Goal: Transaction & Acquisition: Book appointment/travel/reservation

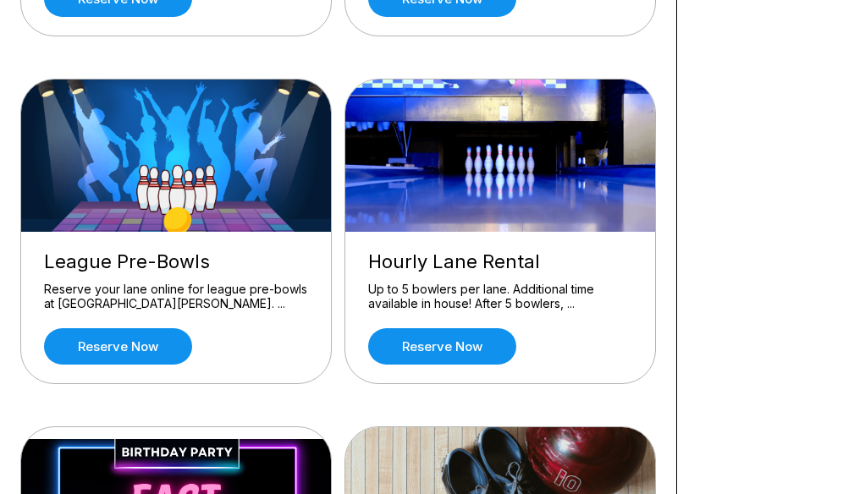
scroll to position [761, 0]
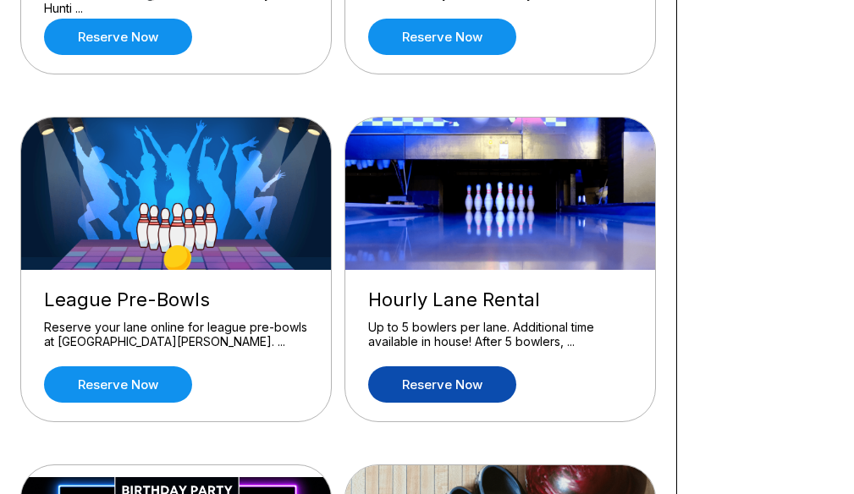
click at [475, 385] on link "Reserve now" at bounding box center [442, 384] width 148 height 36
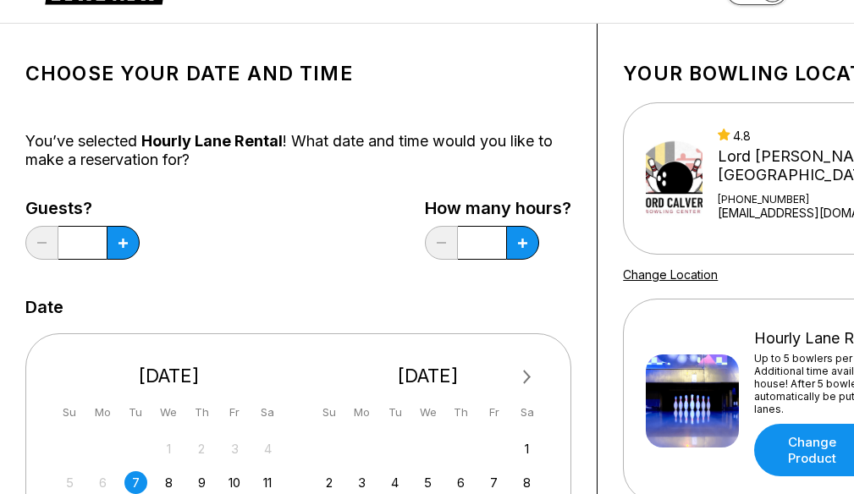
scroll to position [85, 0]
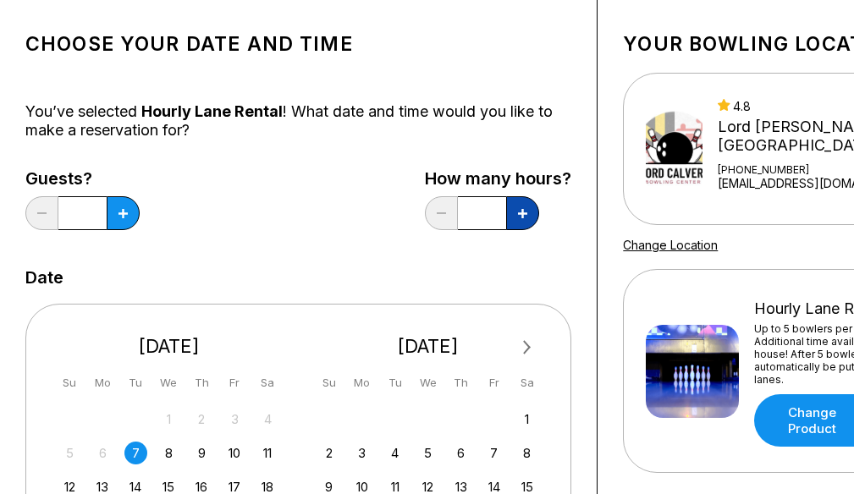
click at [525, 213] on icon at bounding box center [522, 213] width 9 height 9
type input "*"
click at [128, 219] on button at bounding box center [123, 213] width 33 height 34
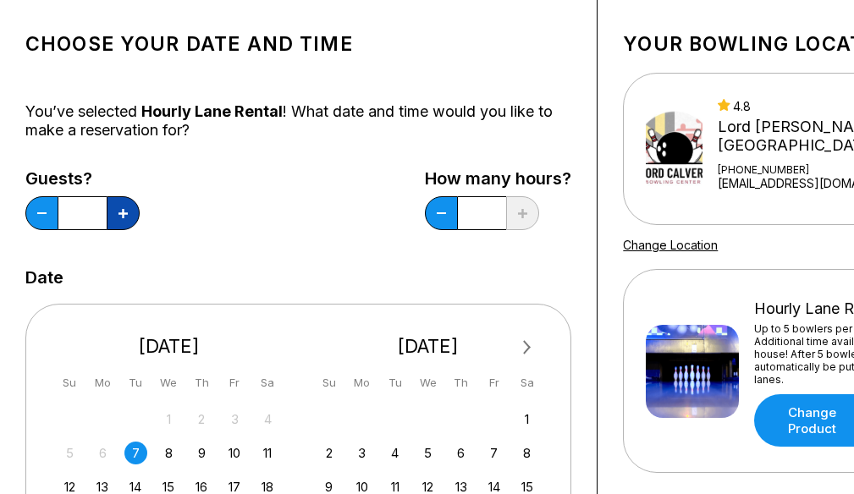
click at [128, 219] on button at bounding box center [123, 213] width 33 height 34
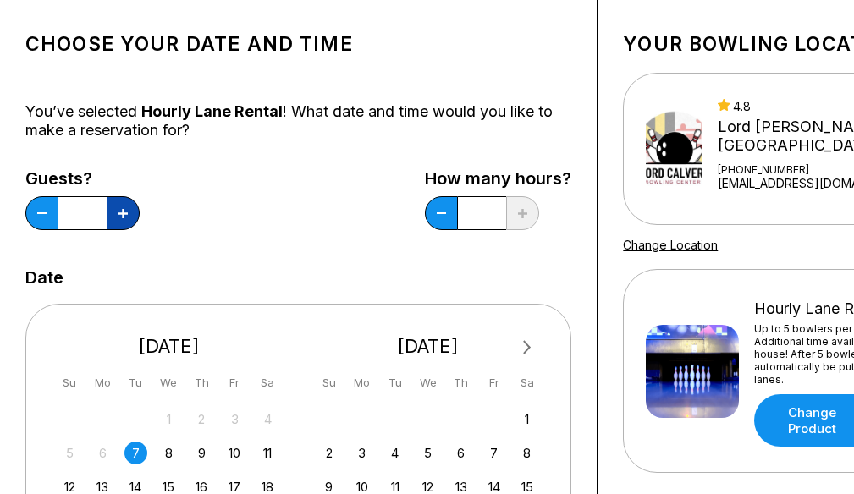
click at [128, 219] on button at bounding box center [123, 213] width 33 height 34
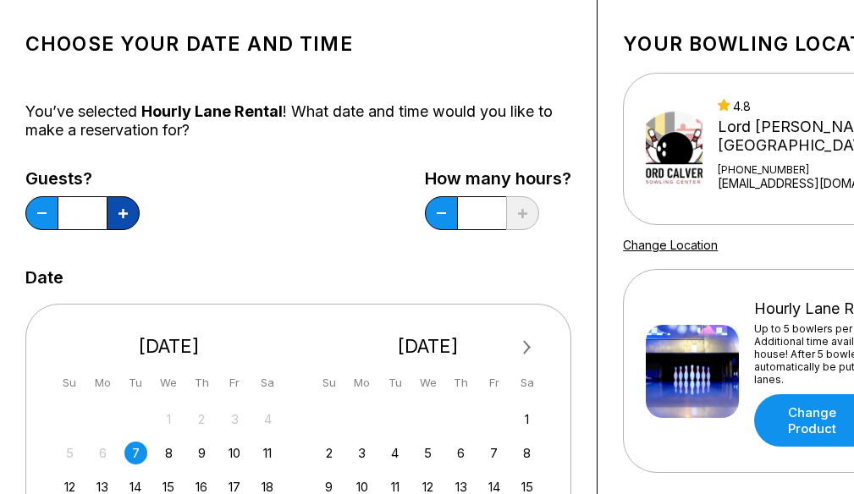
click at [128, 219] on button at bounding box center [123, 213] width 33 height 34
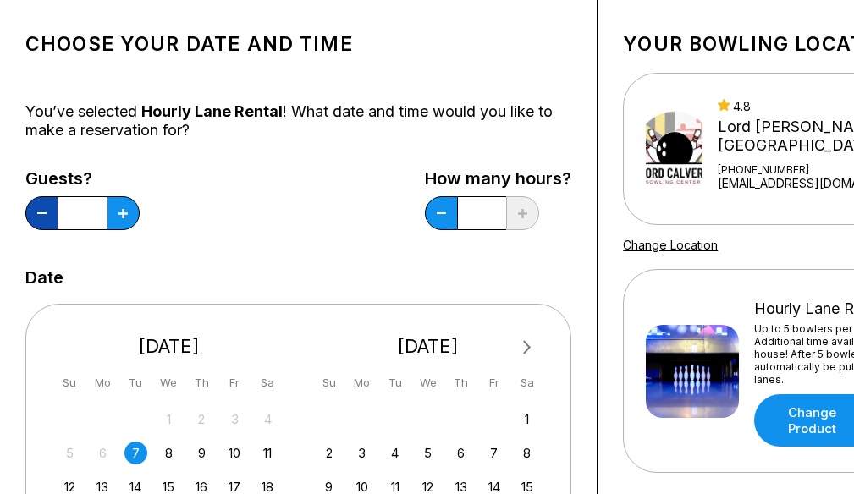
click at [41, 220] on button at bounding box center [41, 213] width 33 height 34
type input "**"
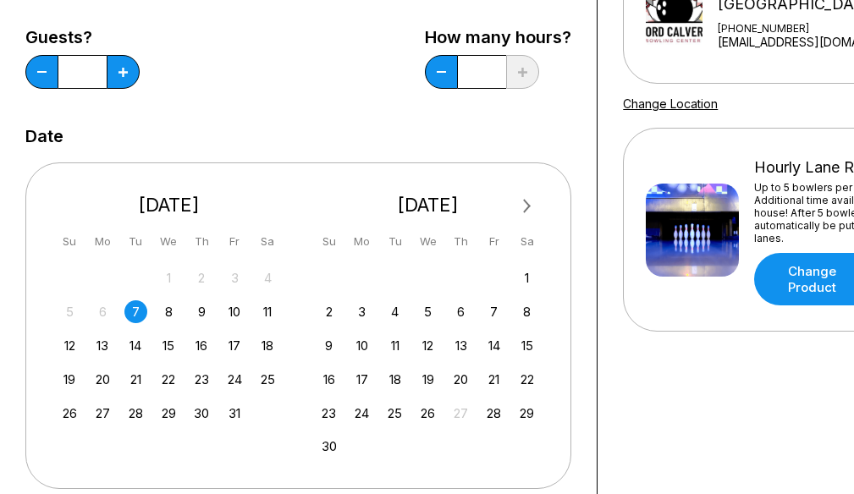
scroll to position [254, 0]
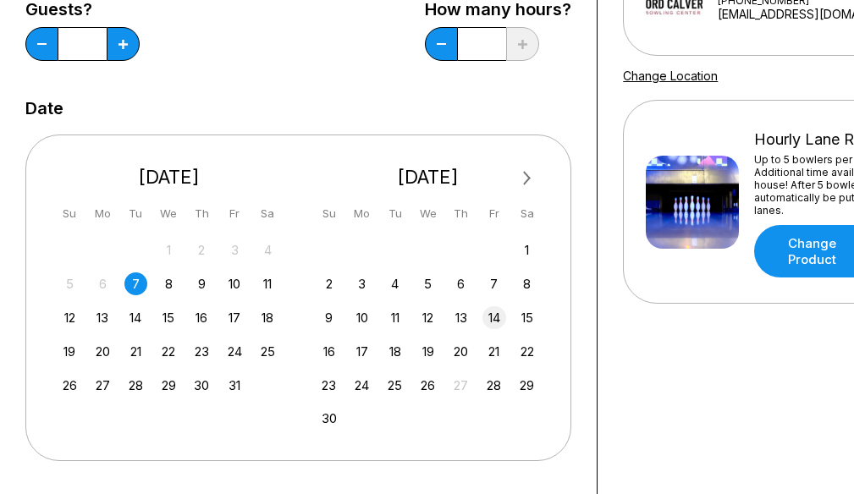
click at [490, 320] on div "14" at bounding box center [493, 317] width 23 height 23
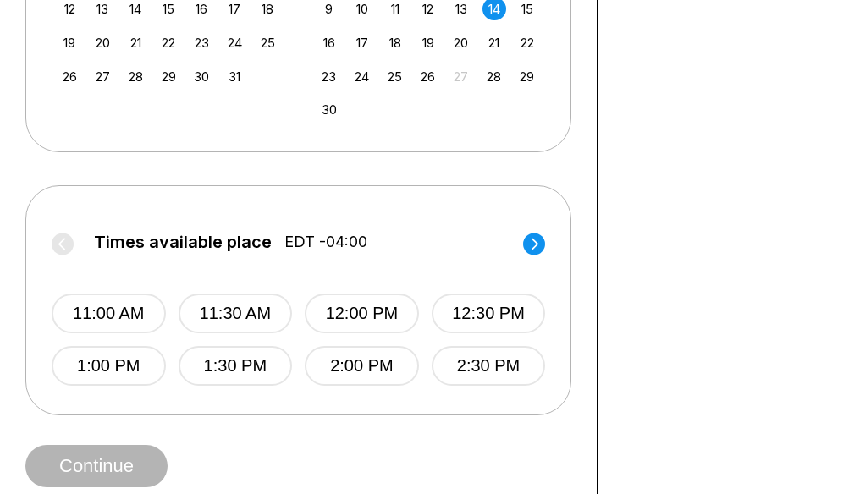
scroll to position [592, 0]
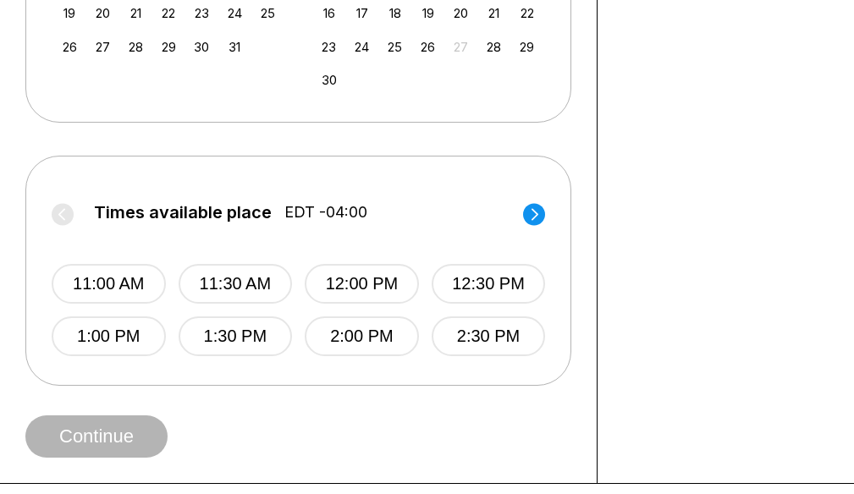
click at [536, 213] on icon at bounding box center [534, 214] width 7 height 12
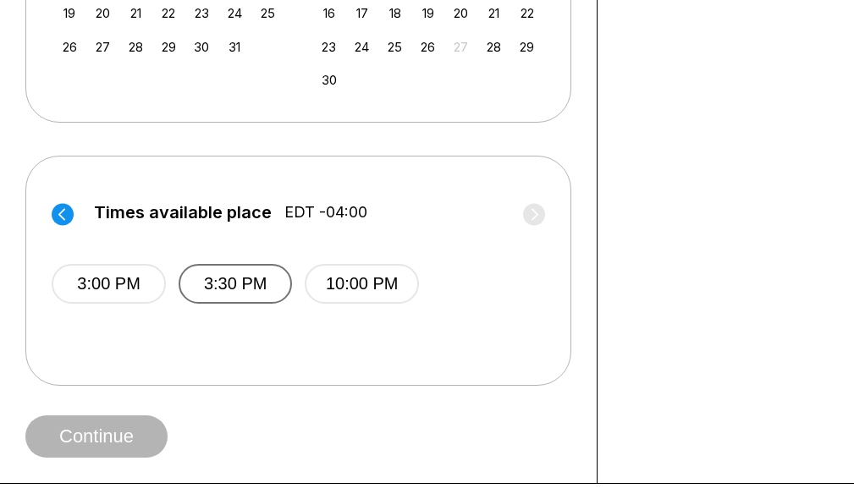
click at [228, 290] on button "3:30 PM" at bounding box center [236, 284] width 114 height 40
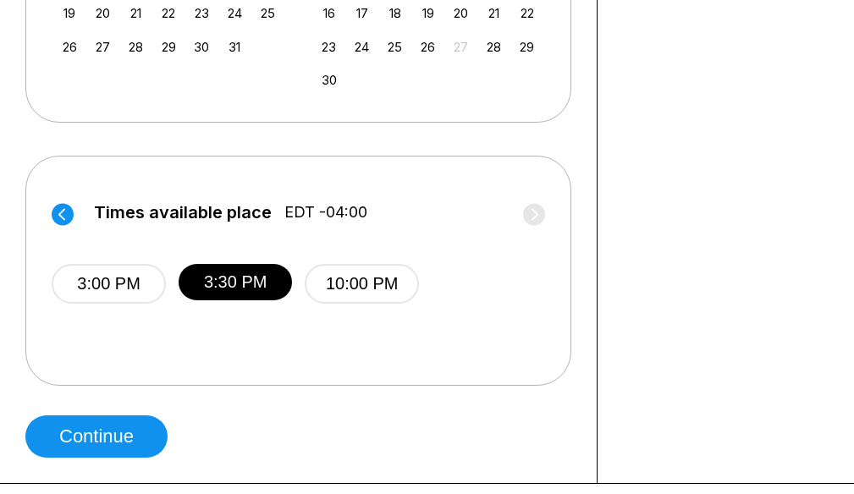
scroll to position [677, 0]
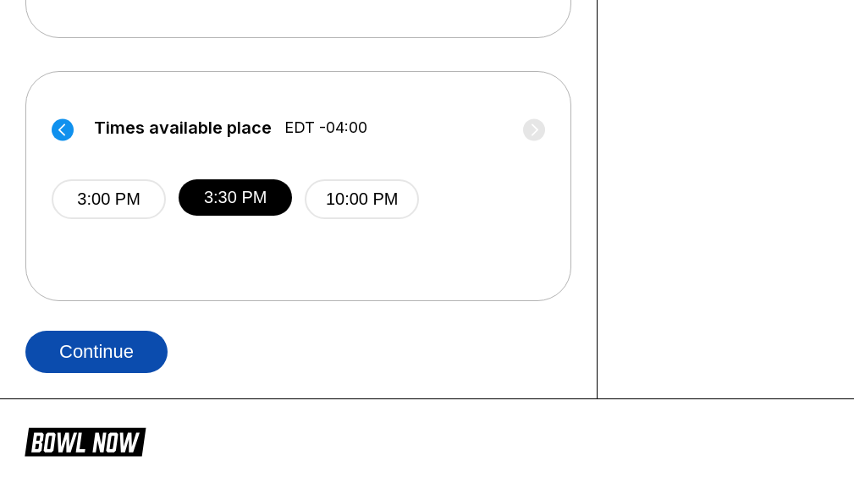
click at [145, 359] on button "Continue" at bounding box center [96, 352] width 142 height 42
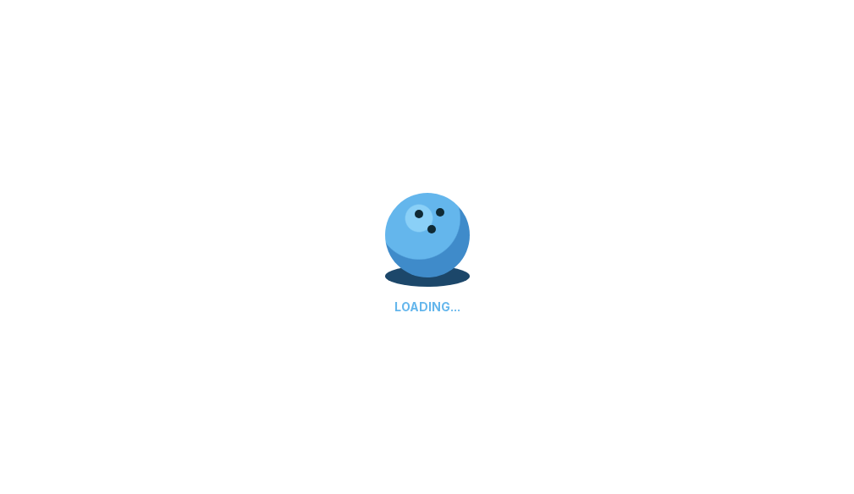
select select "**"
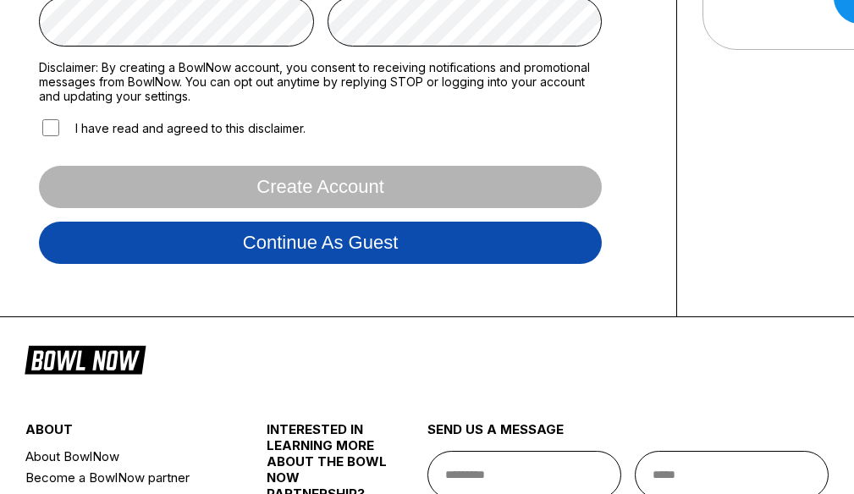
click at [500, 256] on button "Continue as guest" at bounding box center [320, 243] width 563 height 42
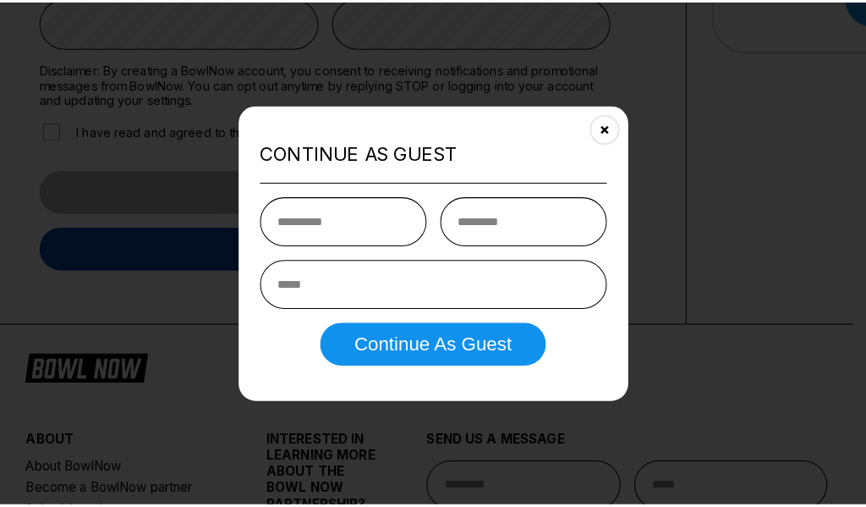
scroll to position [316, 0]
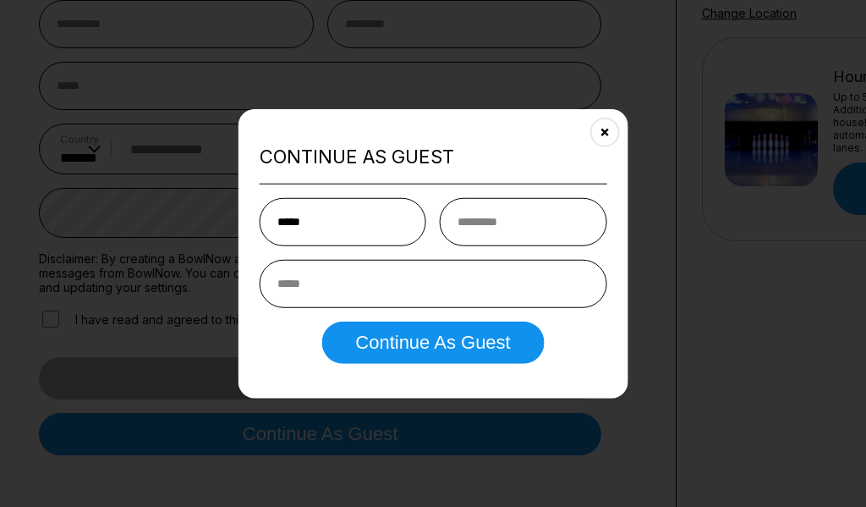
type input "*****"
type input "*********"
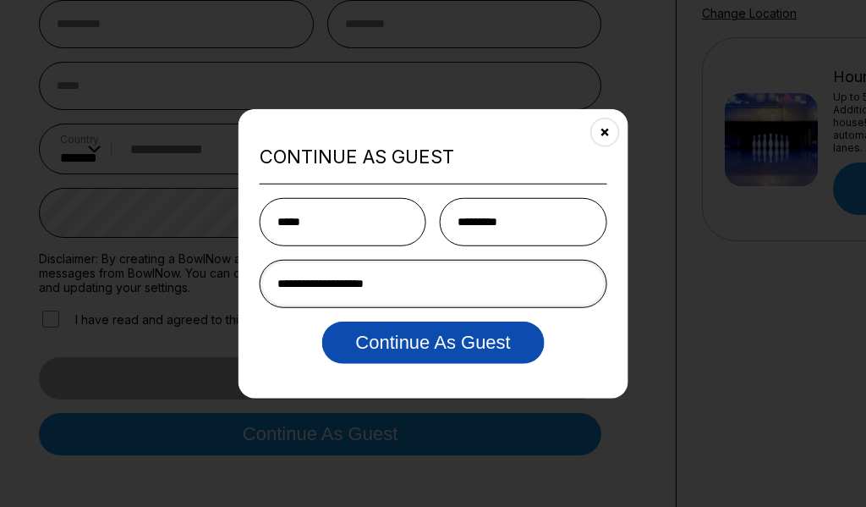
type input "**********"
click at [423, 334] on button "Continue as Guest" at bounding box center [433, 343] width 223 height 42
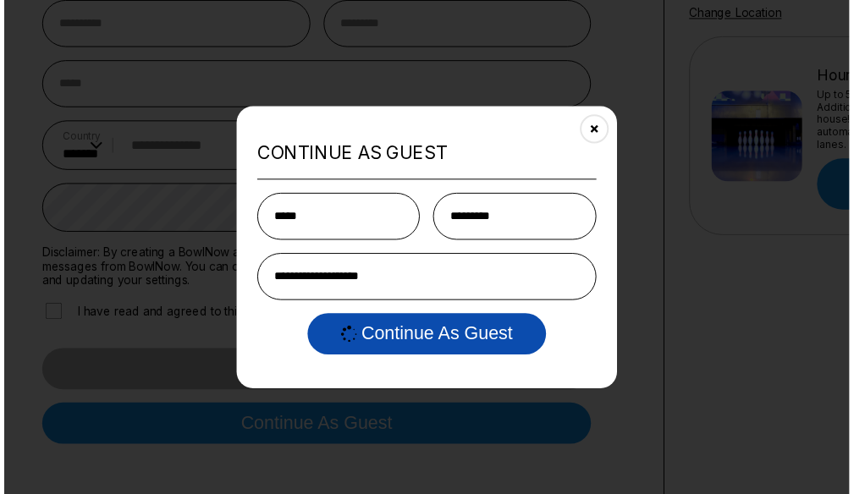
scroll to position [0, 0]
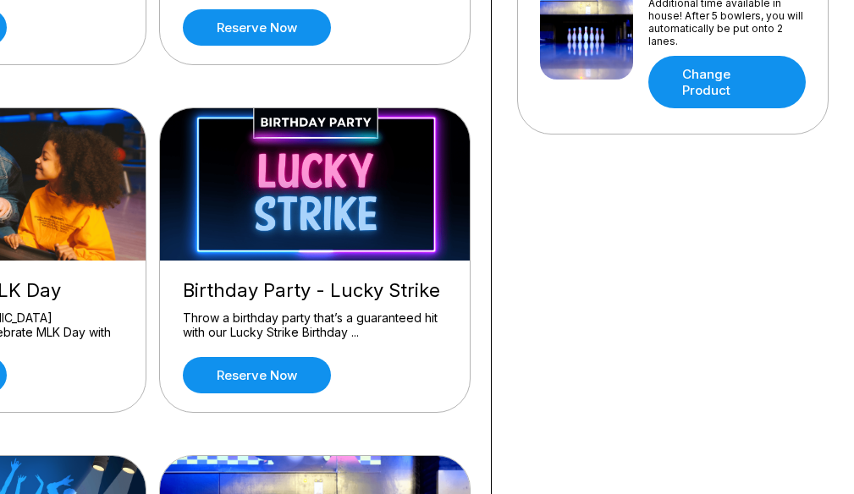
scroll to position [169, 185]
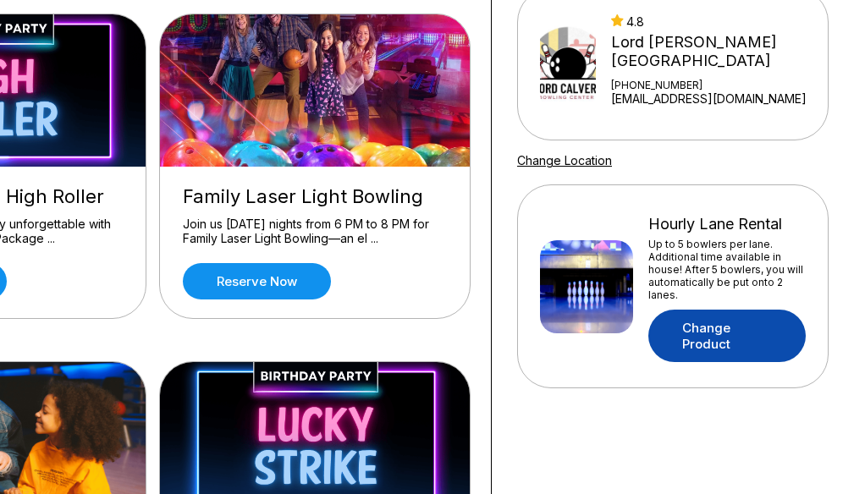
click at [753, 346] on link "Change Product" at bounding box center [726, 336] width 157 height 52
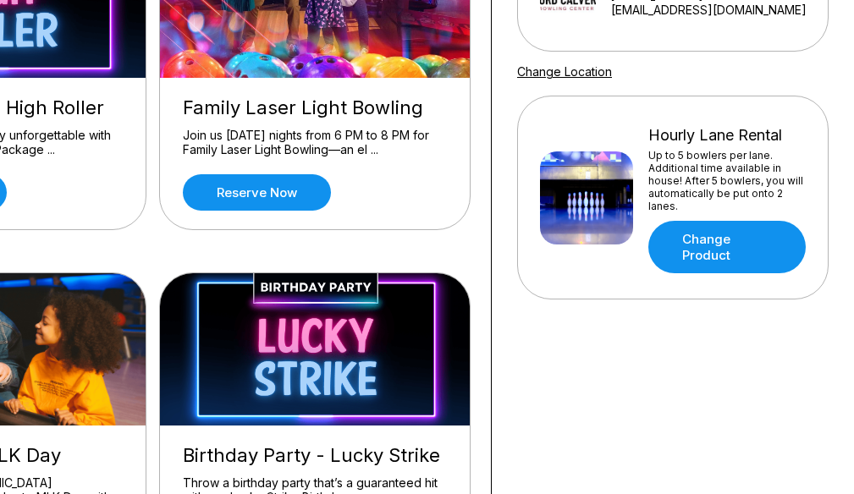
scroll to position [254, 185]
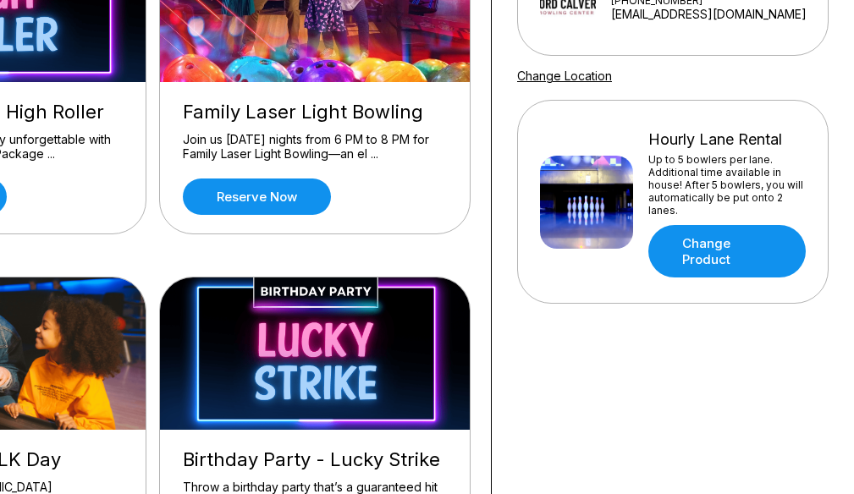
click at [684, 154] on div "Up to 5 bowlers per lane. Additional time available in house! After 5 bowlers, …" at bounding box center [726, 184] width 157 height 63
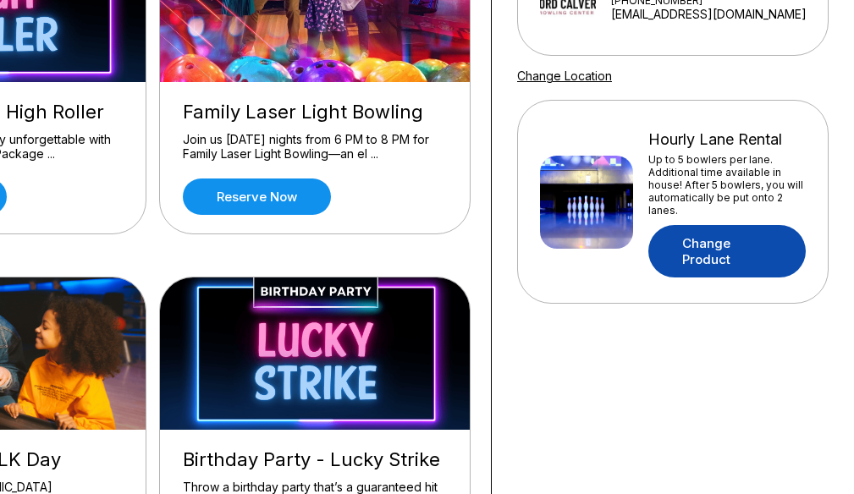
click at [696, 260] on link "Change Product" at bounding box center [726, 251] width 157 height 52
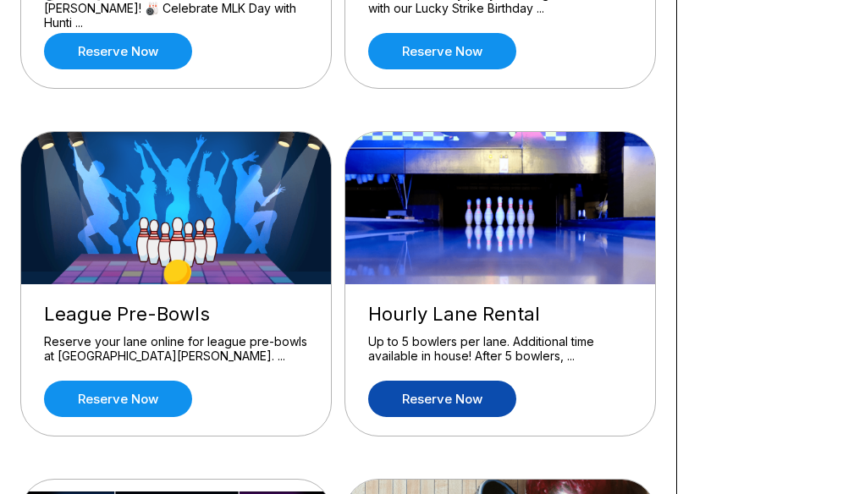
scroll to position [846, 0]
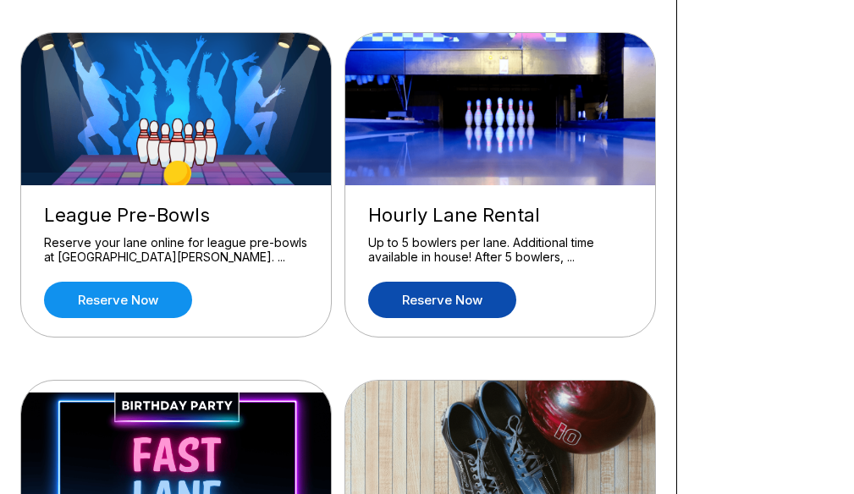
click at [476, 304] on link "Reserve now" at bounding box center [442, 300] width 148 height 36
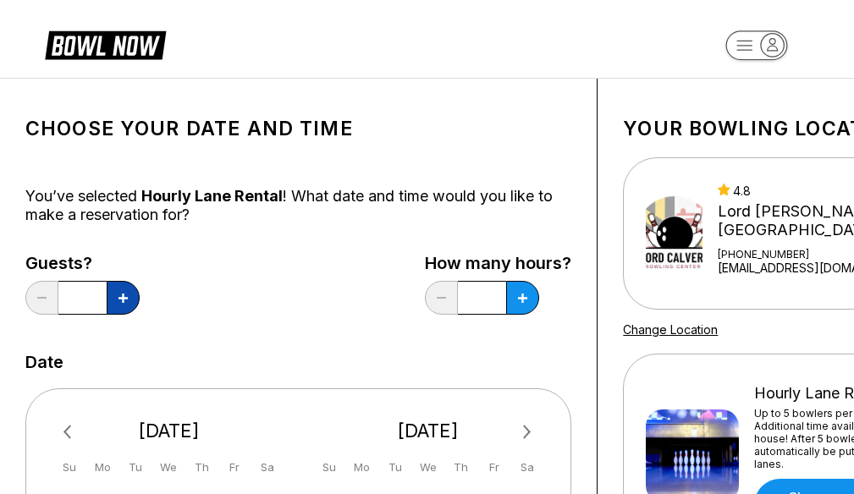
click at [134, 303] on button at bounding box center [123, 298] width 33 height 34
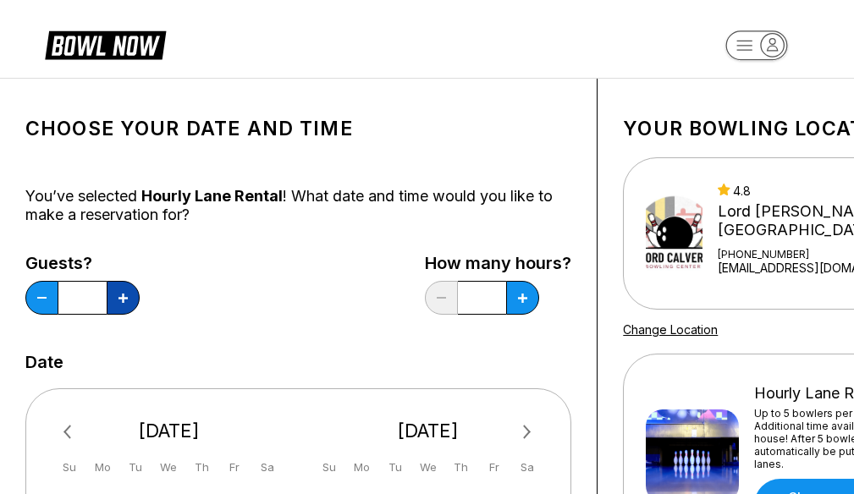
click at [134, 303] on button at bounding box center [123, 298] width 33 height 34
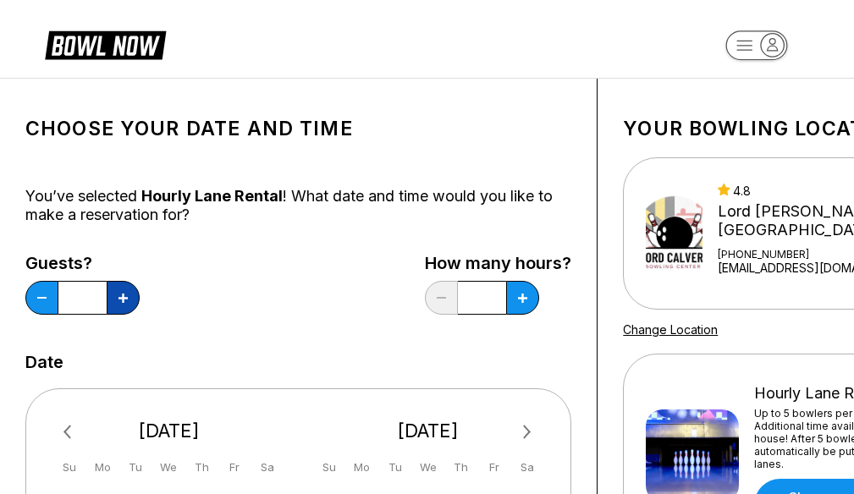
click at [134, 303] on button at bounding box center [123, 298] width 33 height 34
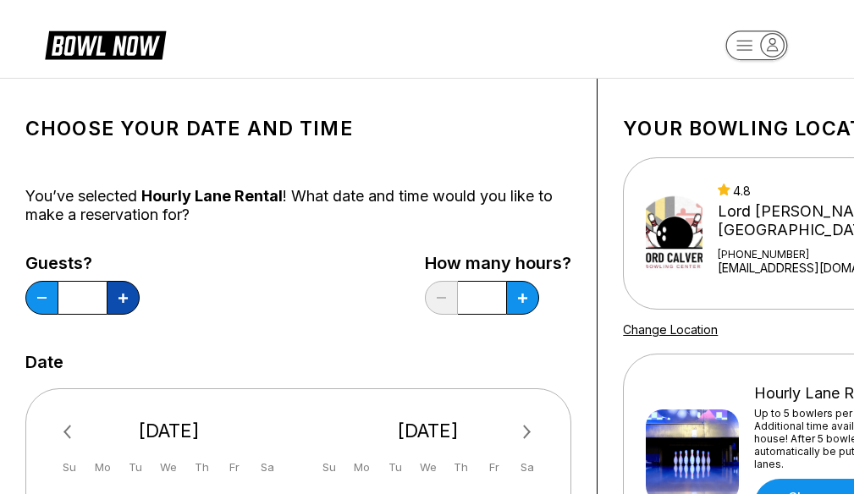
click at [134, 303] on button at bounding box center [123, 298] width 33 height 34
click at [47, 295] on button at bounding box center [41, 298] width 33 height 34
type input "**"
click at [515, 303] on button at bounding box center [522, 298] width 33 height 34
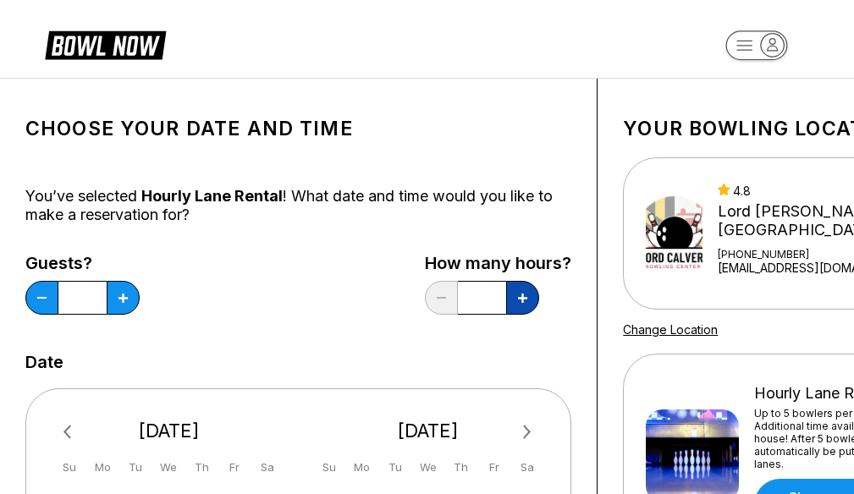
click at [515, 303] on button at bounding box center [522, 298] width 33 height 34
type input "*"
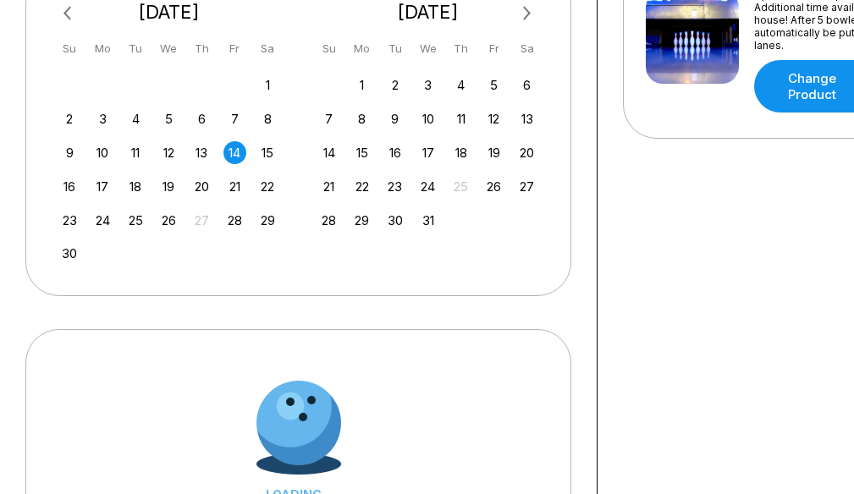
scroll to position [423, 0]
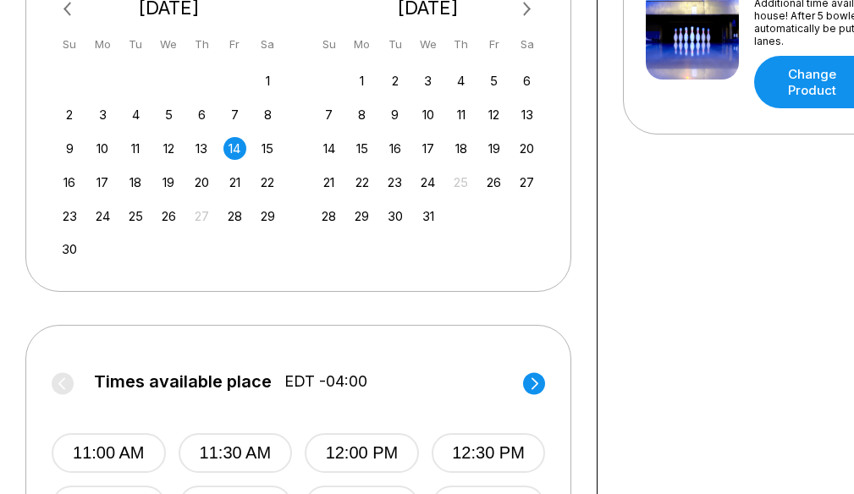
click at [241, 147] on div "14" at bounding box center [234, 148] width 23 height 23
click at [534, 377] on circle at bounding box center [534, 383] width 22 height 22
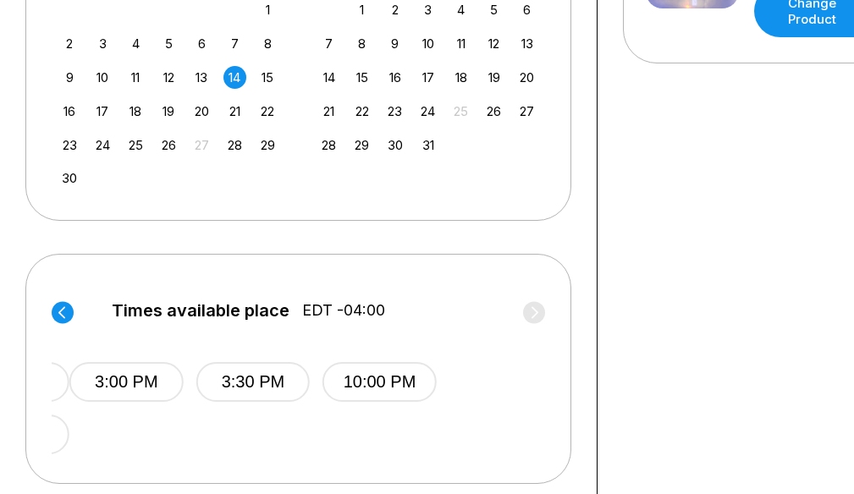
scroll to position [592, 0]
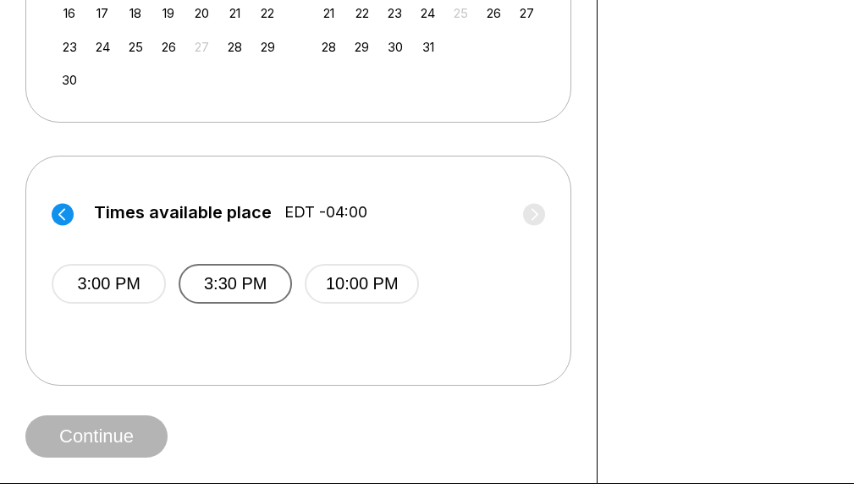
click at [245, 290] on button "3:30 PM" at bounding box center [236, 284] width 114 height 40
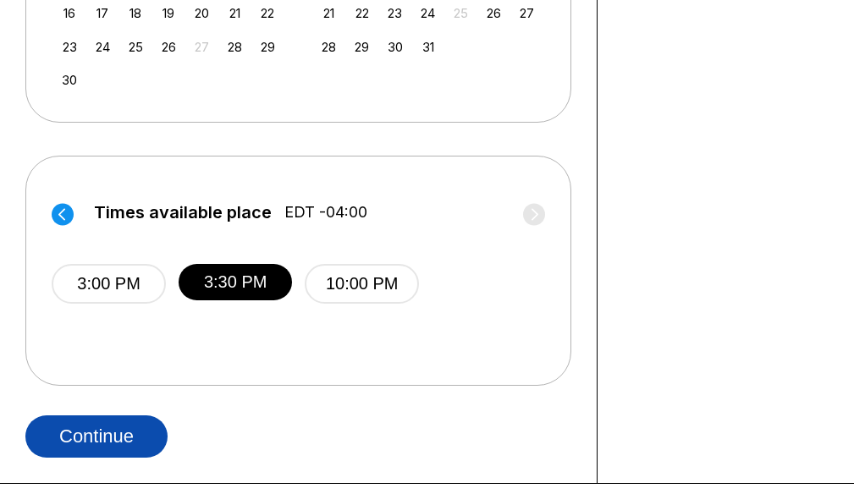
click at [129, 428] on button "Continue" at bounding box center [96, 436] width 142 height 42
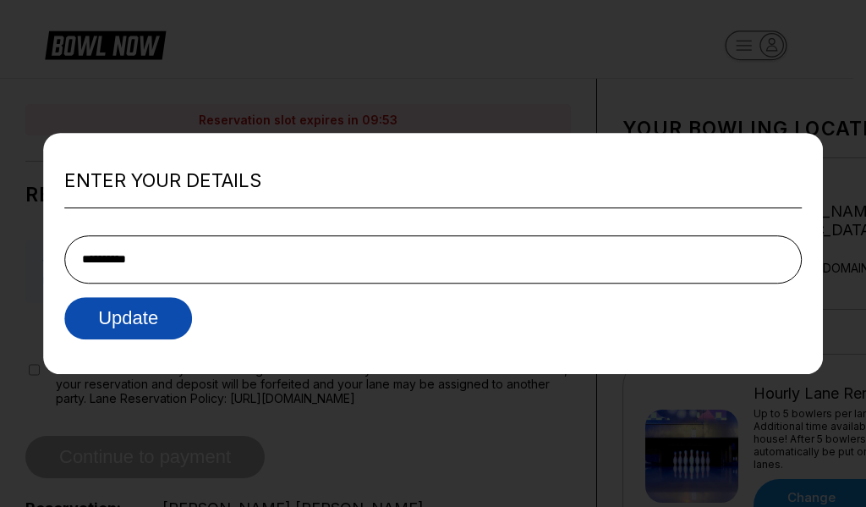
type input "**********"
click at [129, 311] on button "Update" at bounding box center [128, 318] width 128 height 42
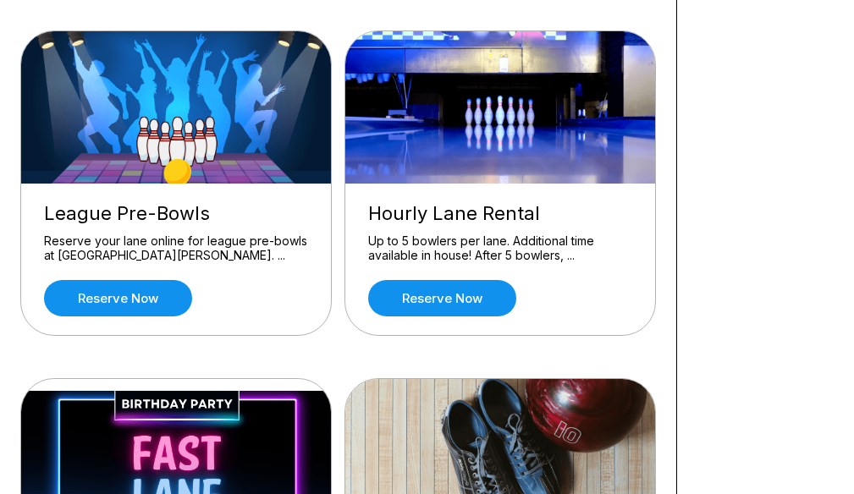
scroll to position [846, 0]
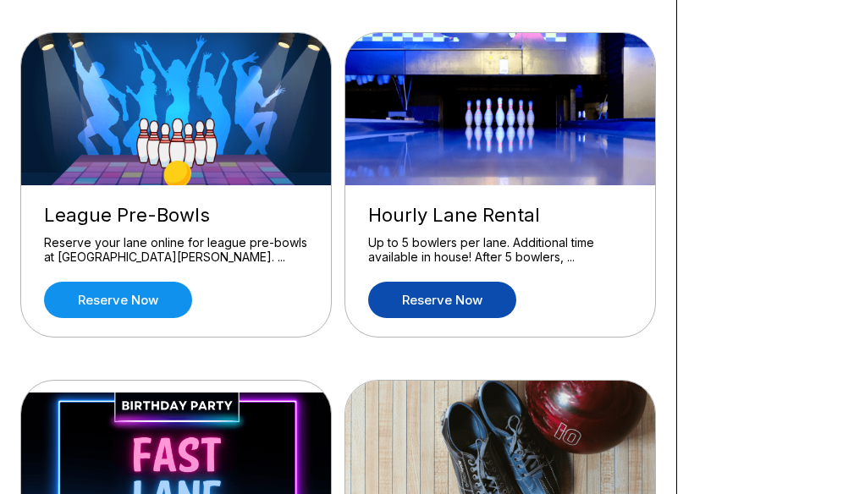
click at [449, 312] on link "Reserve now" at bounding box center [442, 300] width 148 height 36
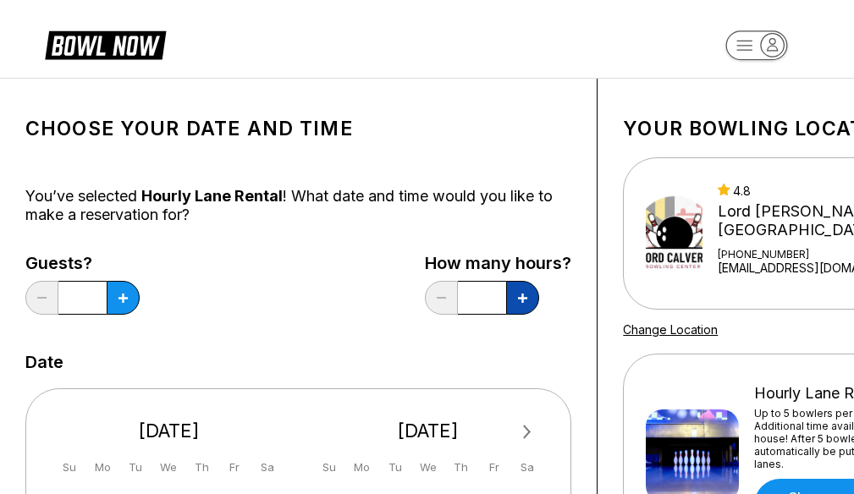
click at [518, 287] on button at bounding box center [522, 298] width 33 height 34
type input "*"
click at [118, 288] on button at bounding box center [123, 298] width 33 height 34
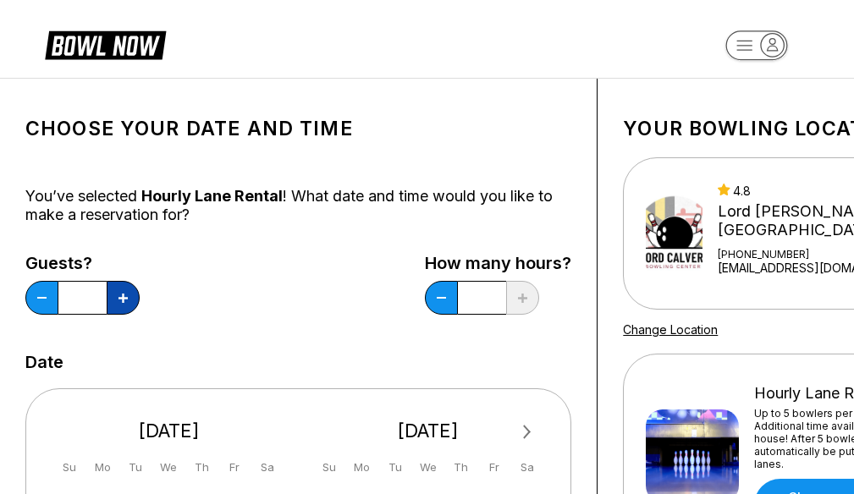
click at [118, 288] on button at bounding box center [123, 298] width 33 height 34
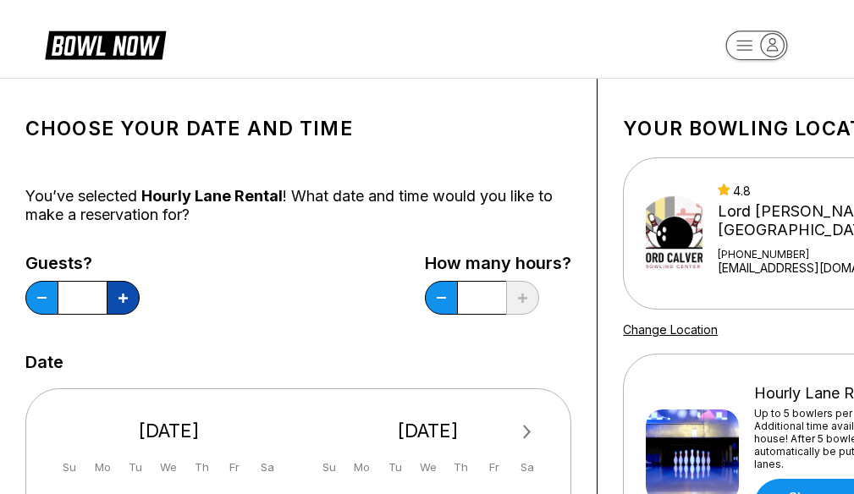
click at [118, 288] on button at bounding box center [123, 298] width 33 height 34
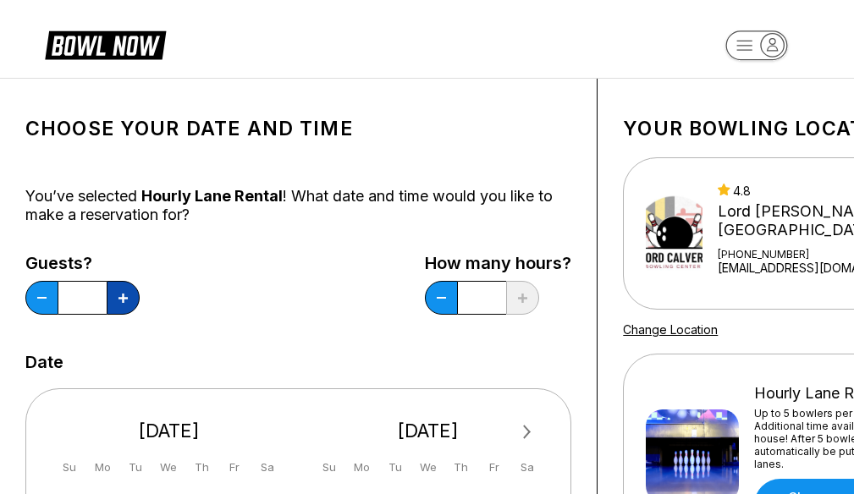
click at [118, 288] on button at bounding box center [123, 298] width 33 height 34
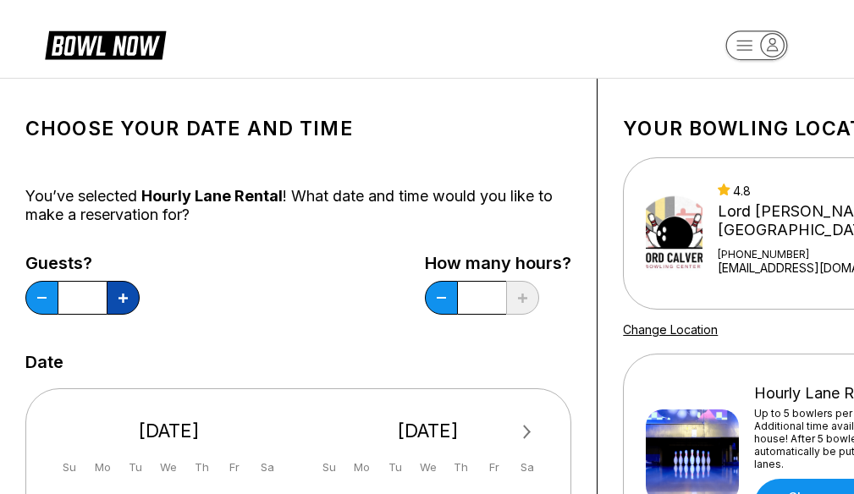
click at [118, 288] on button at bounding box center [123, 298] width 33 height 34
click at [44, 291] on button at bounding box center [41, 298] width 33 height 34
type input "**"
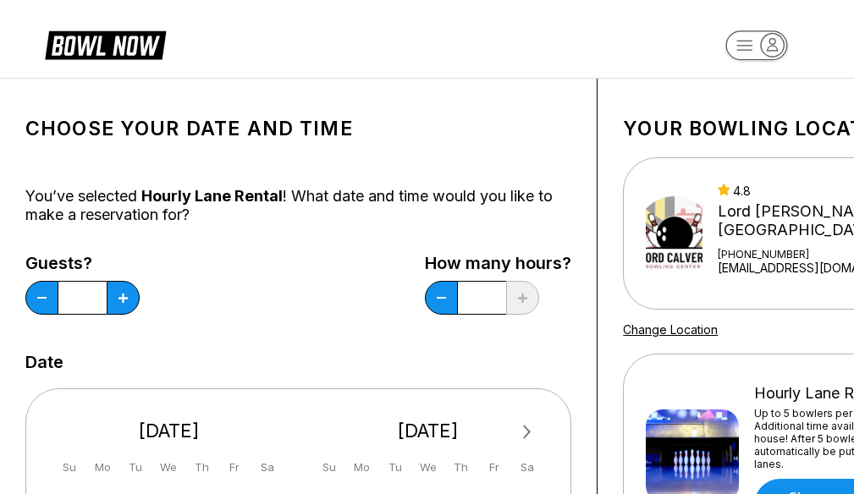
click at [225, 320] on div "Guests? ** How many hours? *" at bounding box center [298, 288] width 546 height 69
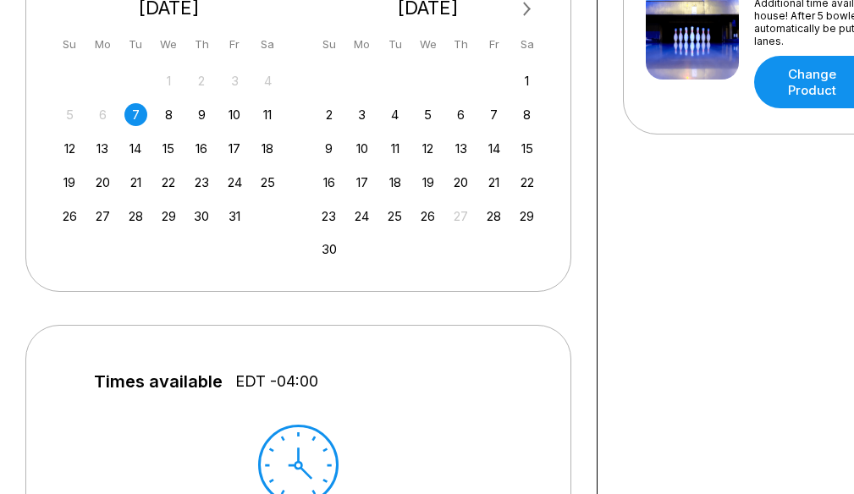
scroll to position [254, 0]
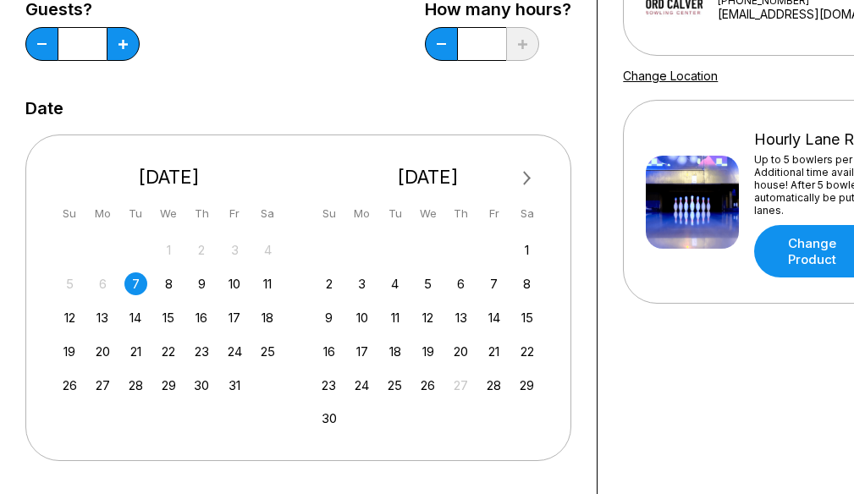
click at [516, 184] on button "Next Month" at bounding box center [527, 178] width 27 height 27
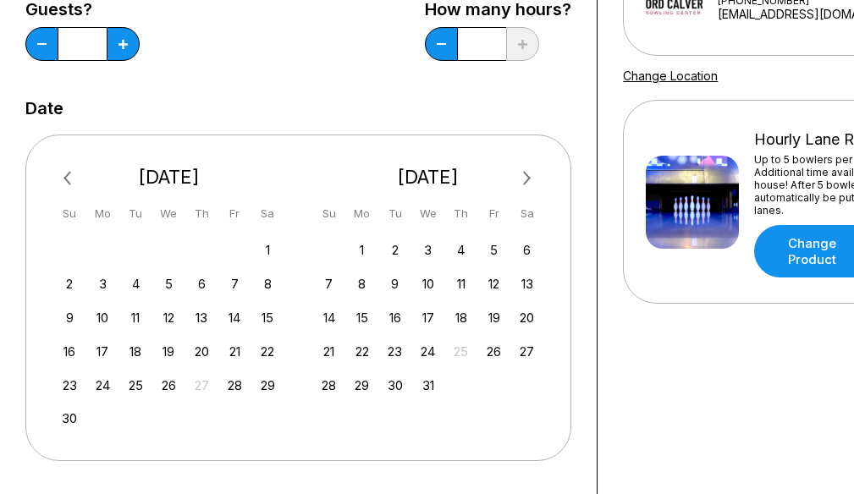
scroll to position [0, 0]
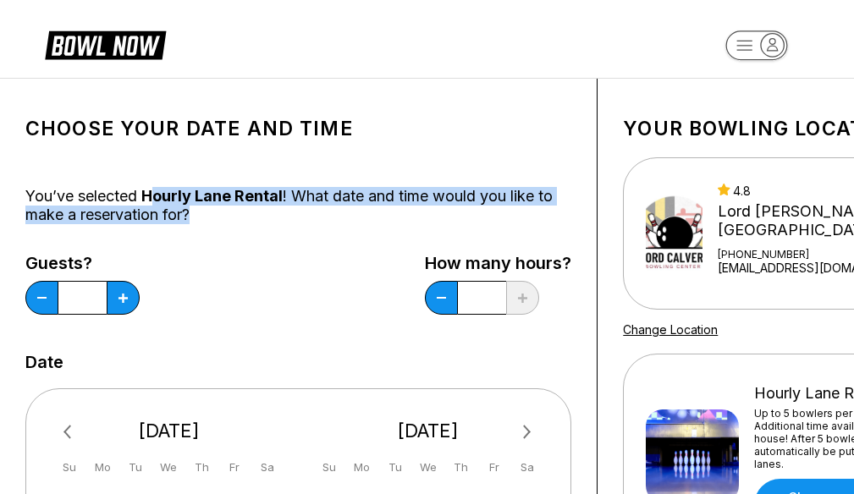
drag, startPoint x: 150, startPoint y: 203, endPoint x: 271, endPoint y: 206, distance: 121.0
click at [271, 206] on div "You’ve selected Hourly Lane Rental ! What date and time would you like to make …" at bounding box center [298, 205] width 546 height 37
click at [268, 216] on div "You’ve selected Hourly Lane Rental ! What date and time would you like to make …" at bounding box center [298, 205] width 546 height 37
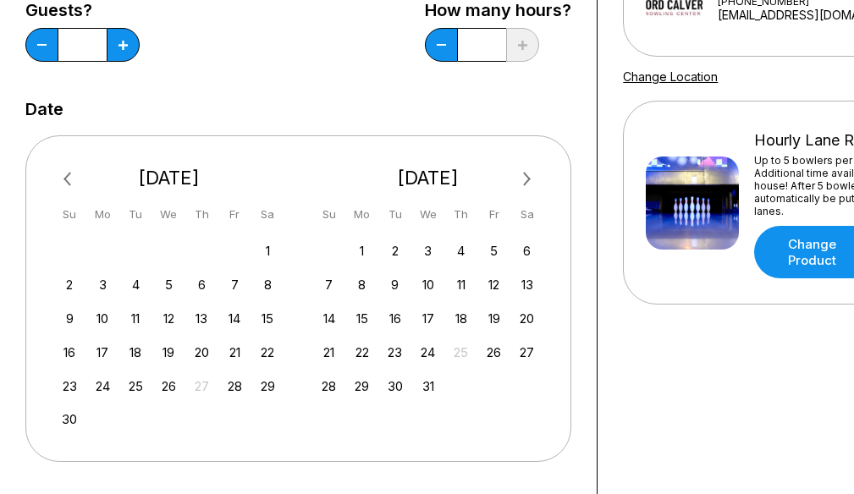
scroll to position [254, 0]
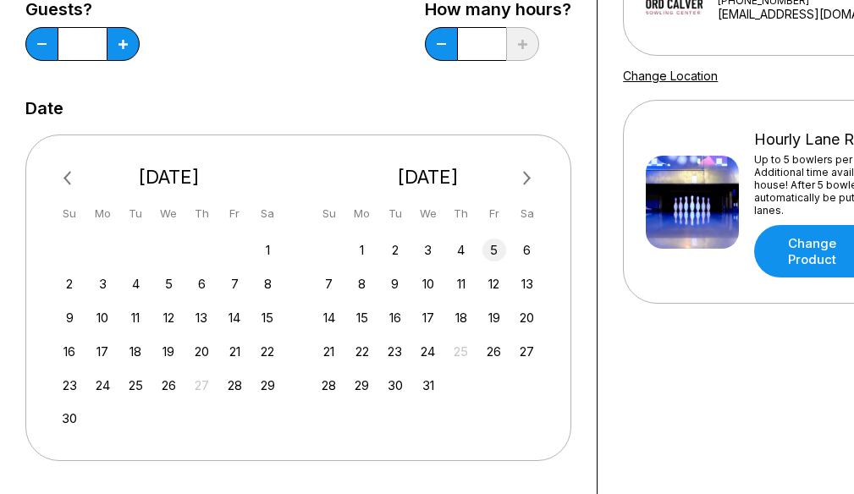
click at [484, 247] on div "5" at bounding box center [493, 250] width 23 height 23
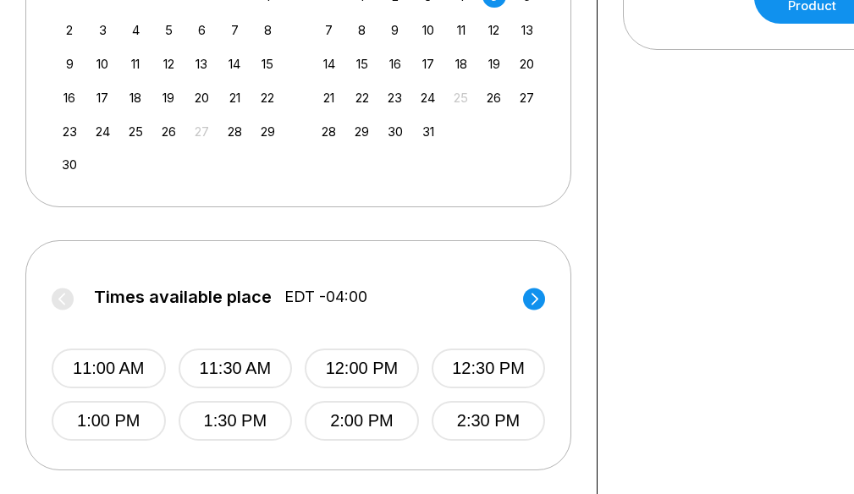
scroll to position [592, 0]
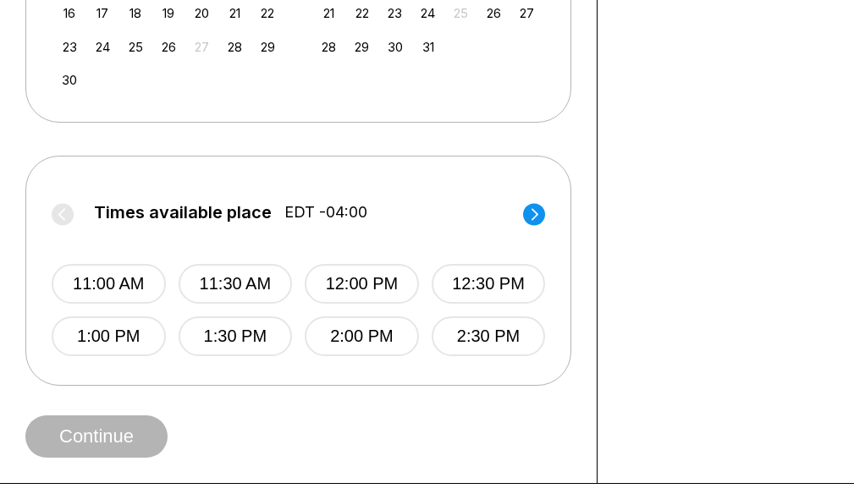
click at [531, 212] on circle at bounding box center [534, 214] width 22 height 22
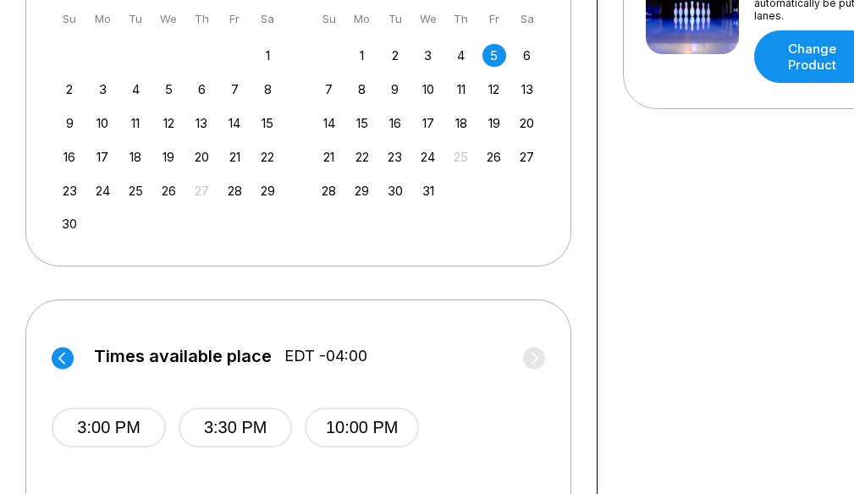
scroll to position [423, 0]
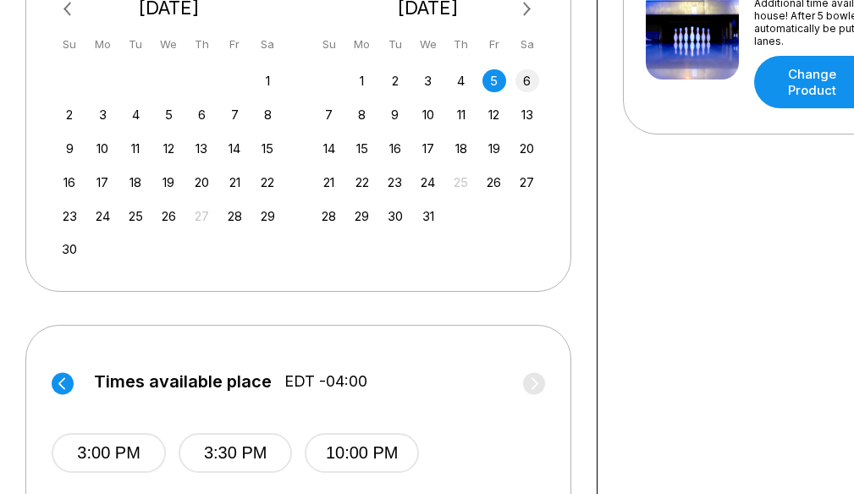
click at [532, 78] on div "6" at bounding box center [526, 80] width 23 height 23
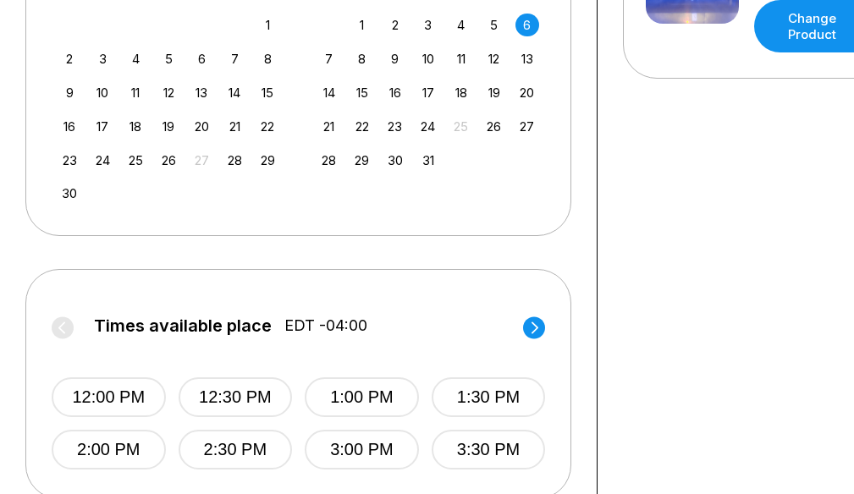
scroll to position [508, 0]
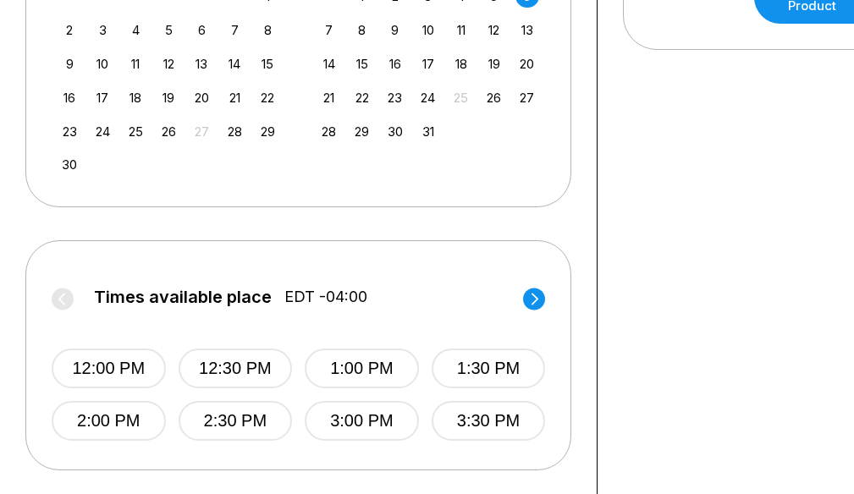
click at [539, 305] on circle at bounding box center [534, 299] width 22 height 22
